Goal: Find specific page/section: Find specific page/section

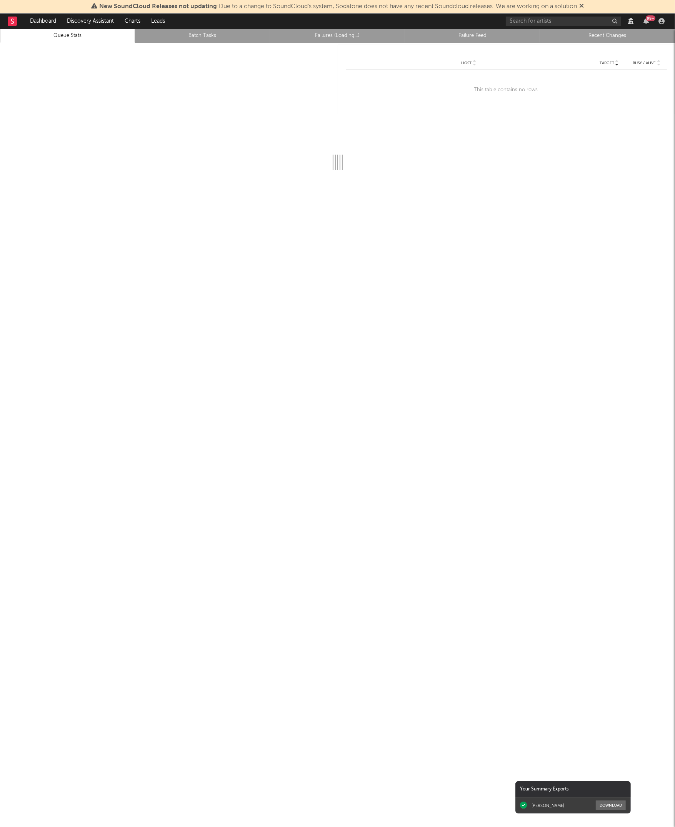
click at [10, 20] on rect at bounding box center [12, 21] width 9 height 9
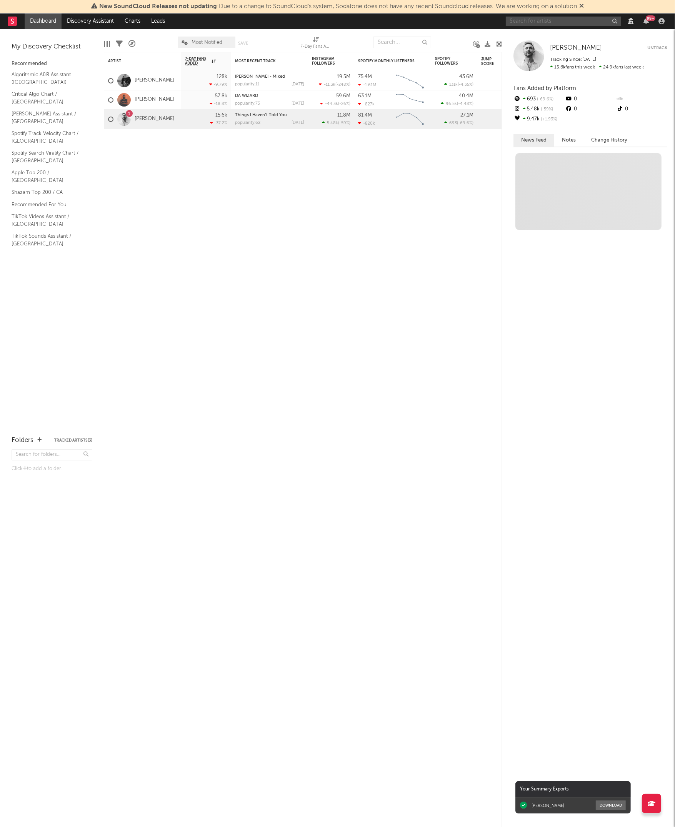
click at [523, 18] on input "text" at bounding box center [563, 22] width 115 height 10
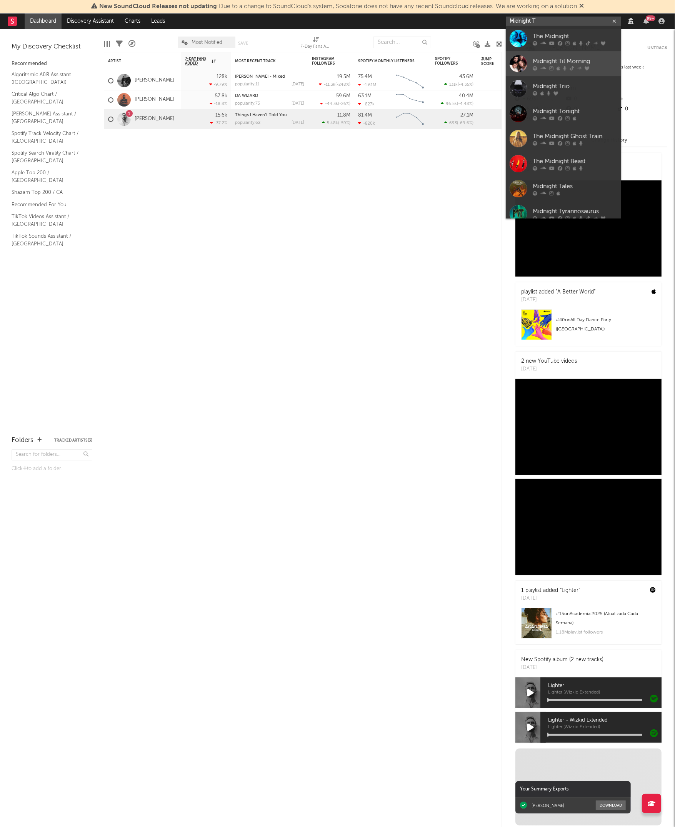
type input "Midnight T"
click at [541, 58] on div "Midnight Til Morning" at bounding box center [575, 61] width 85 height 9
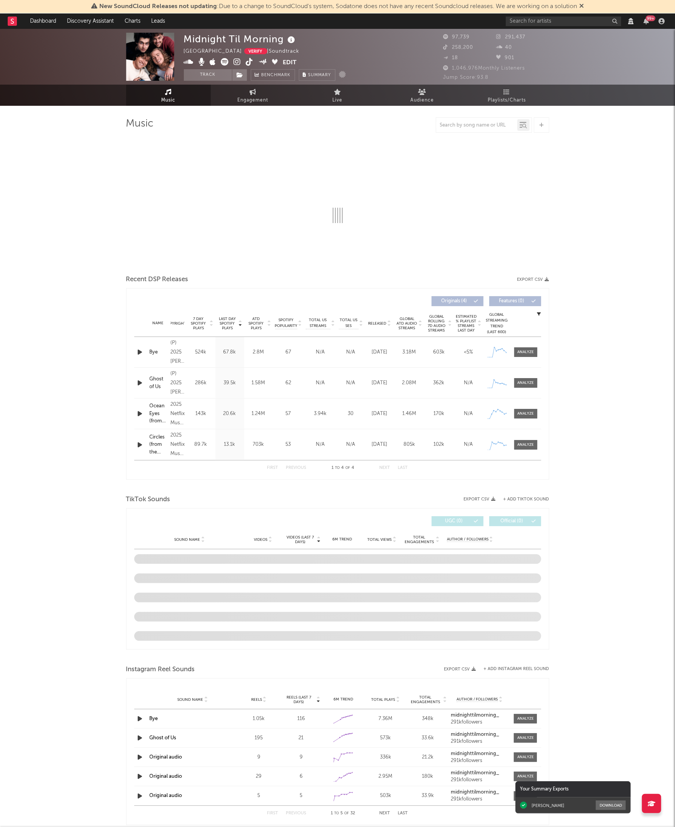
select select "1w"
select select "View all"
